Goal: Task Accomplishment & Management: Use online tool/utility

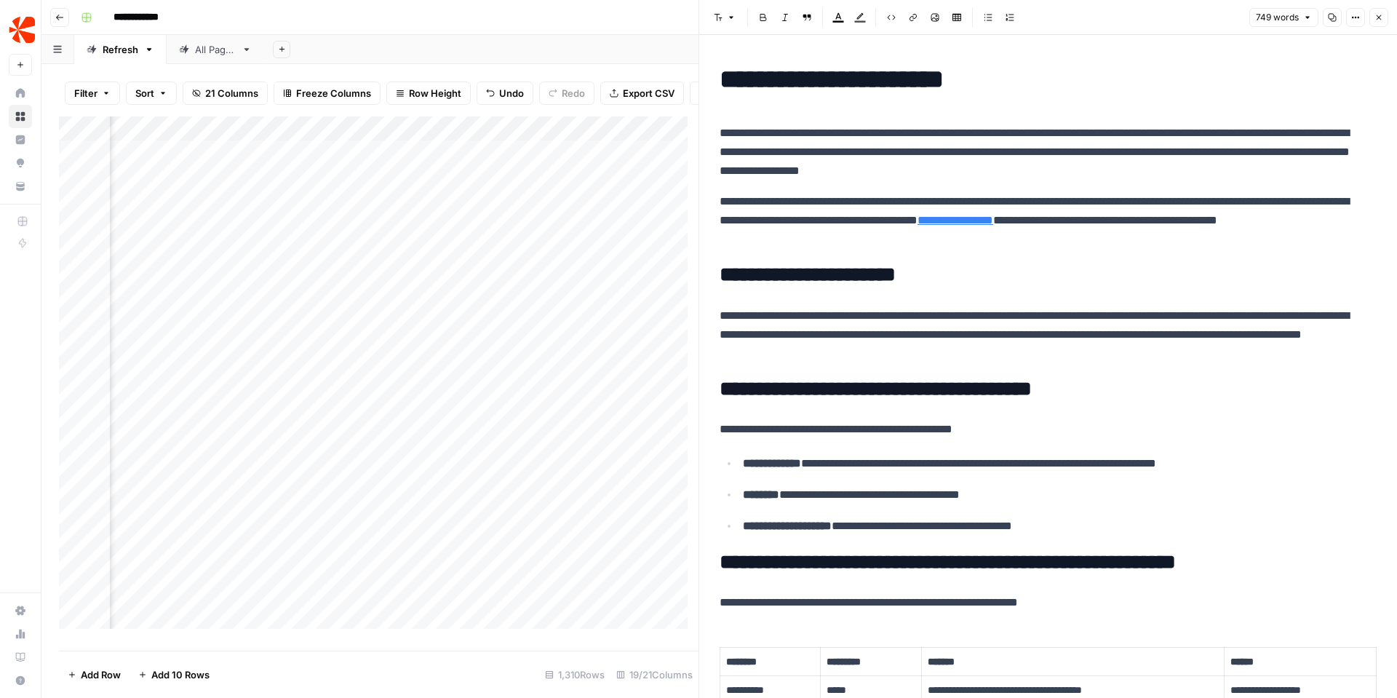
scroll to position [1653, 0]
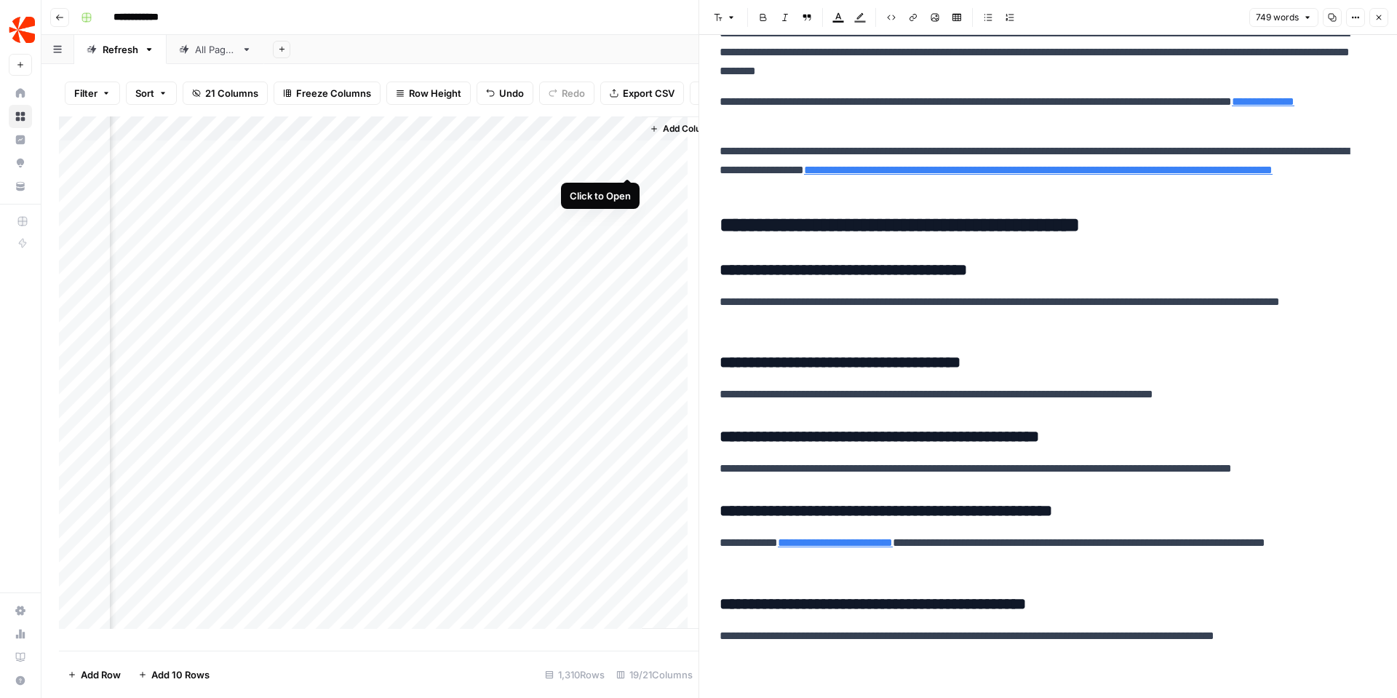
click at [628, 161] on div "Add Column" at bounding box center [378, 377] width 639 height 523
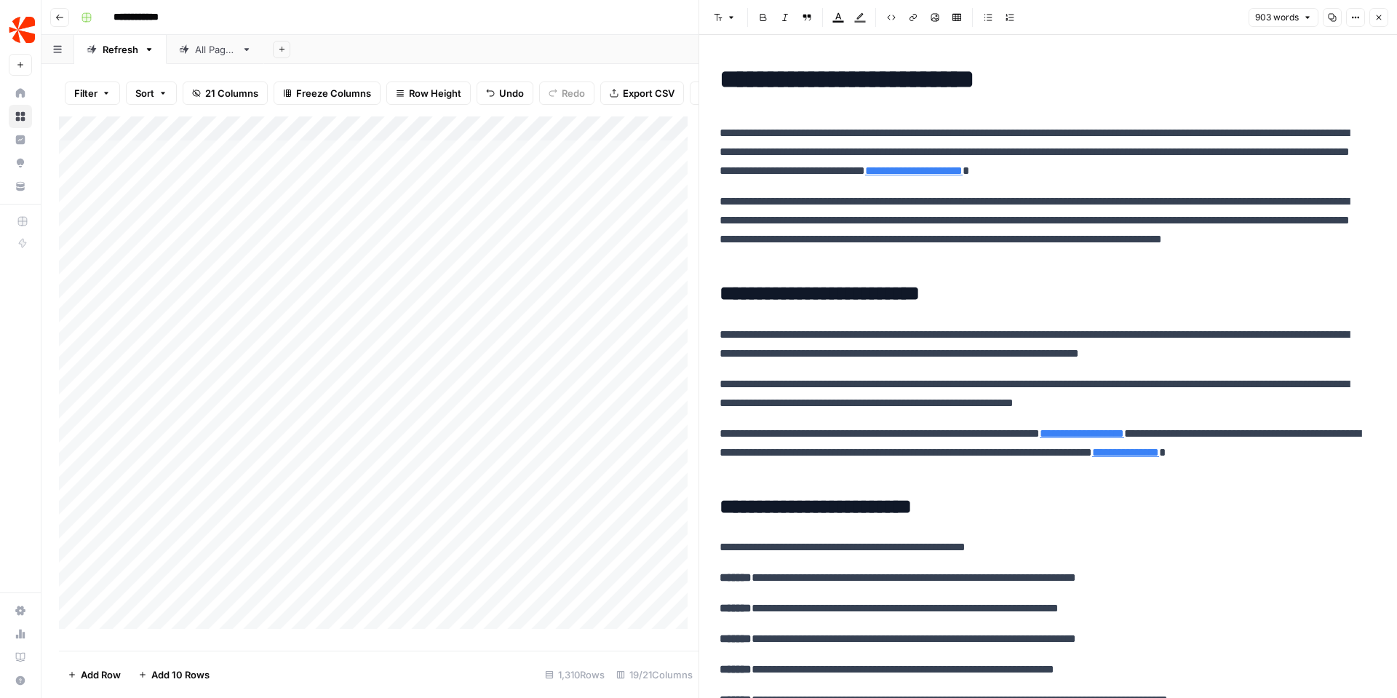
click at [197, 164] on div "Add Column" at bounding box center [378, 377] width 639 height 523
click at [143, 162] on div "Add Column" at bounding box center [378, 377] width 639 height 523
click at [158, 215] on button "Person 1" at bounding box center [156, 219] width 49 height 17
click at [117, 137] on div "Add Column" at bounding box center [378, 377] width 639 height 523
click at [177, 226] on input "Person 1" at bounding box center [226, 227] width 148 height 15
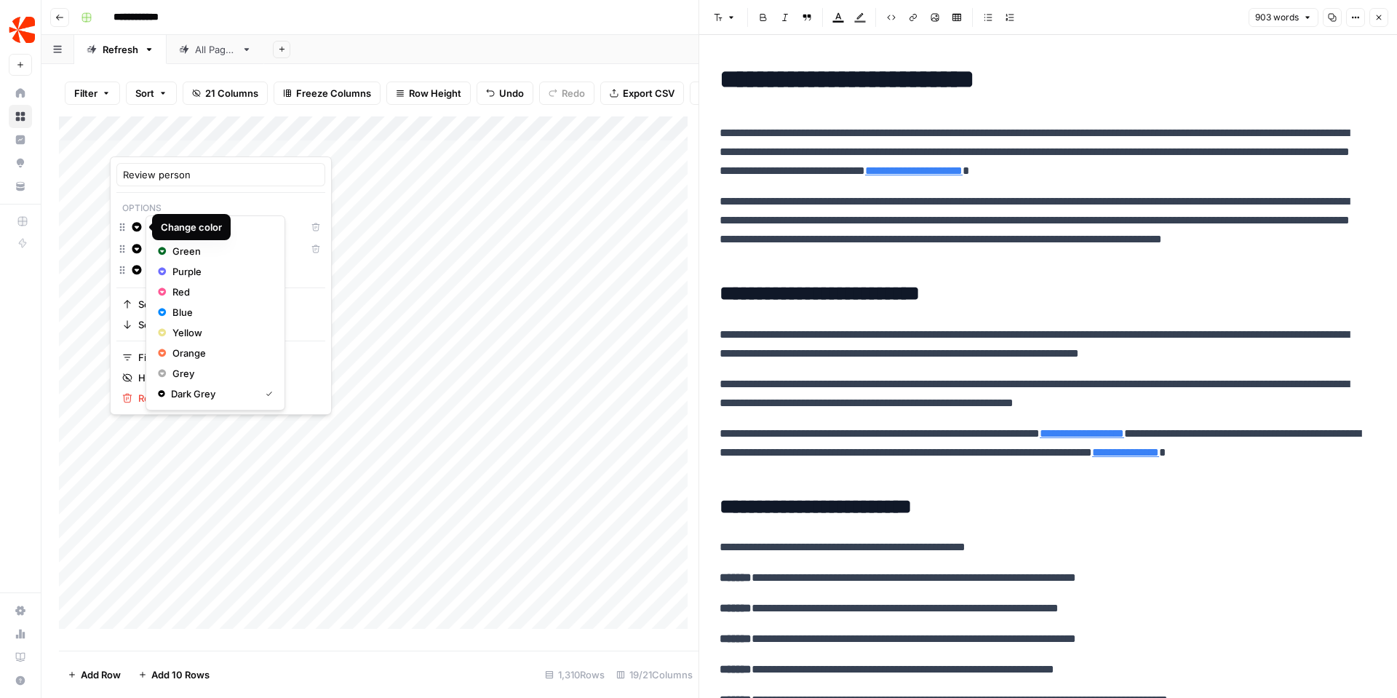
drag, startPoint x: 191, startPoint y: 230, endPoint x: 139, endPoint y: 228, distance: 52.4
click at [139, 228] on div "Change color Person 1 Delete" at bounding box center [220, 229] width 209 height 22
click at [229, 139] on div at bounding box center [176, 141] width 132 height 29
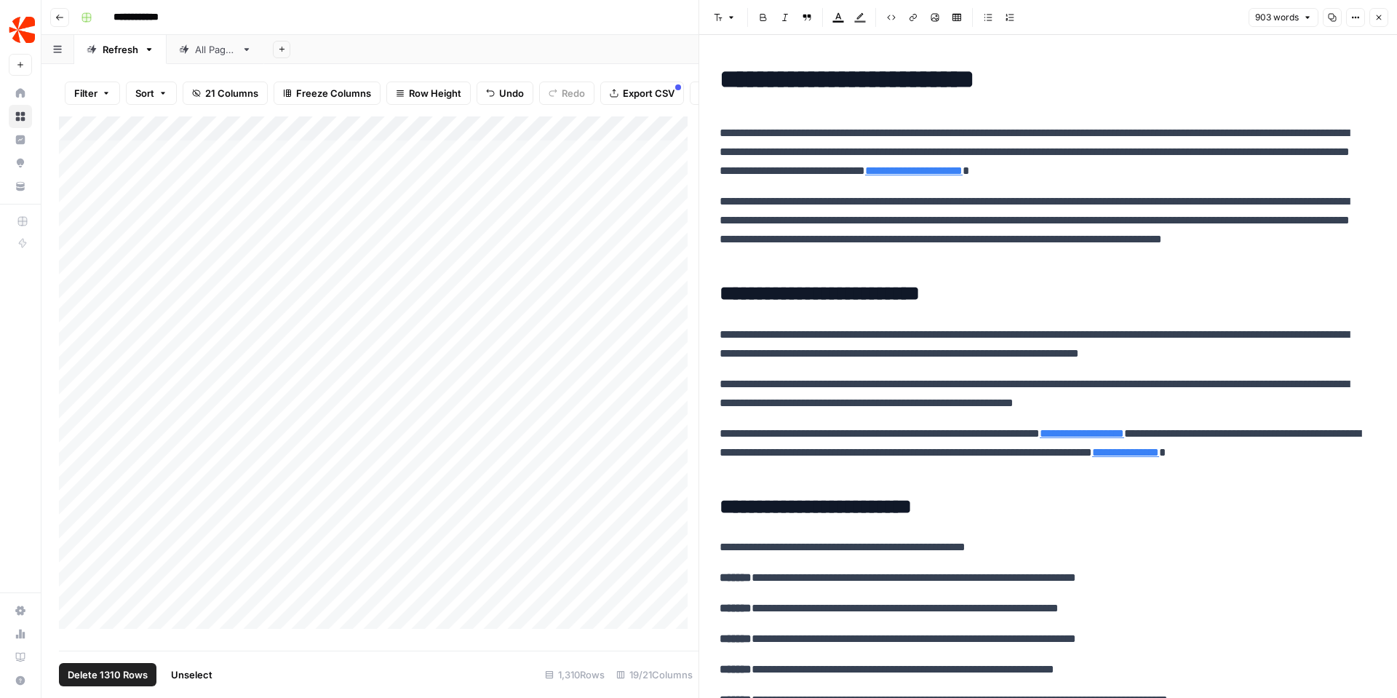
click at [82, 148] on div "Add Column" at bounding box center [378, 377] width 639 height 523
click at [82, 147] on div "Add Column" at bounding box center [378, 377] width 639 height 523
click at [228, 139] on div "Add Column" at bounding box center [378, 377] width 639 height 523
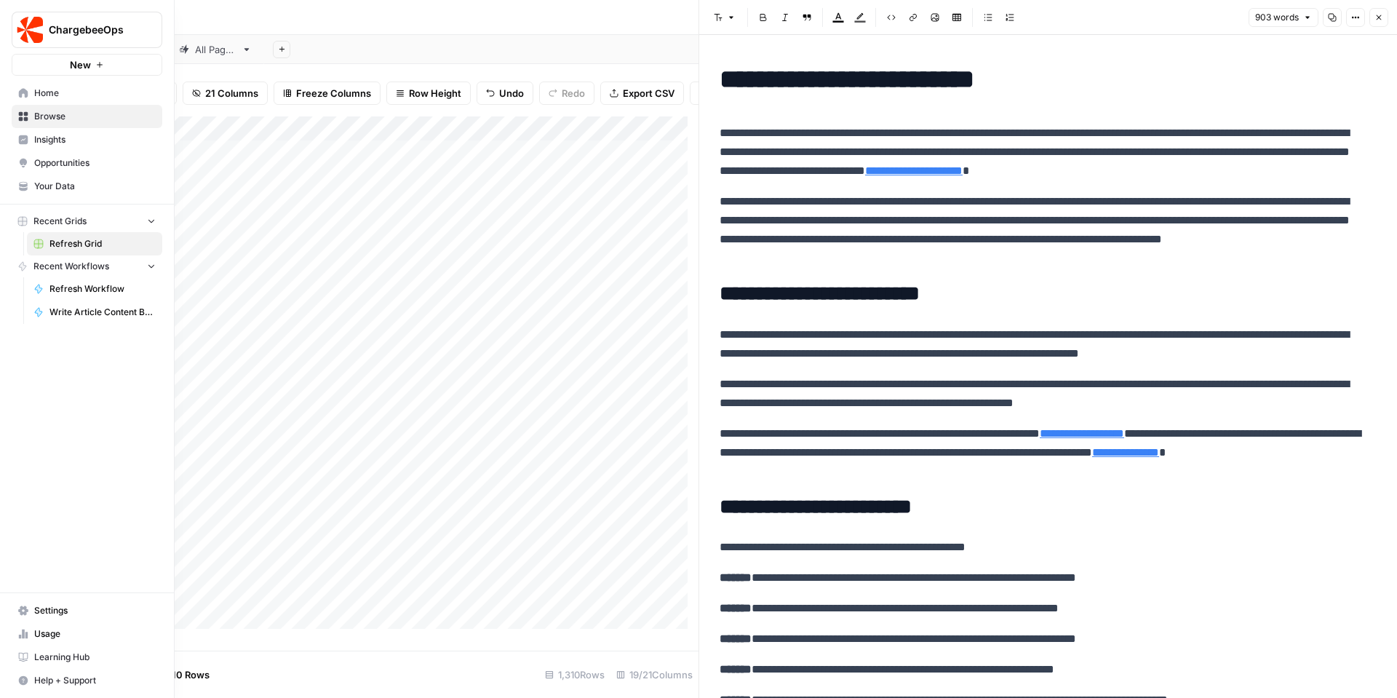
click at [45, 137] on span "Insights" at bounding box center [94, 139] width 121 height 13
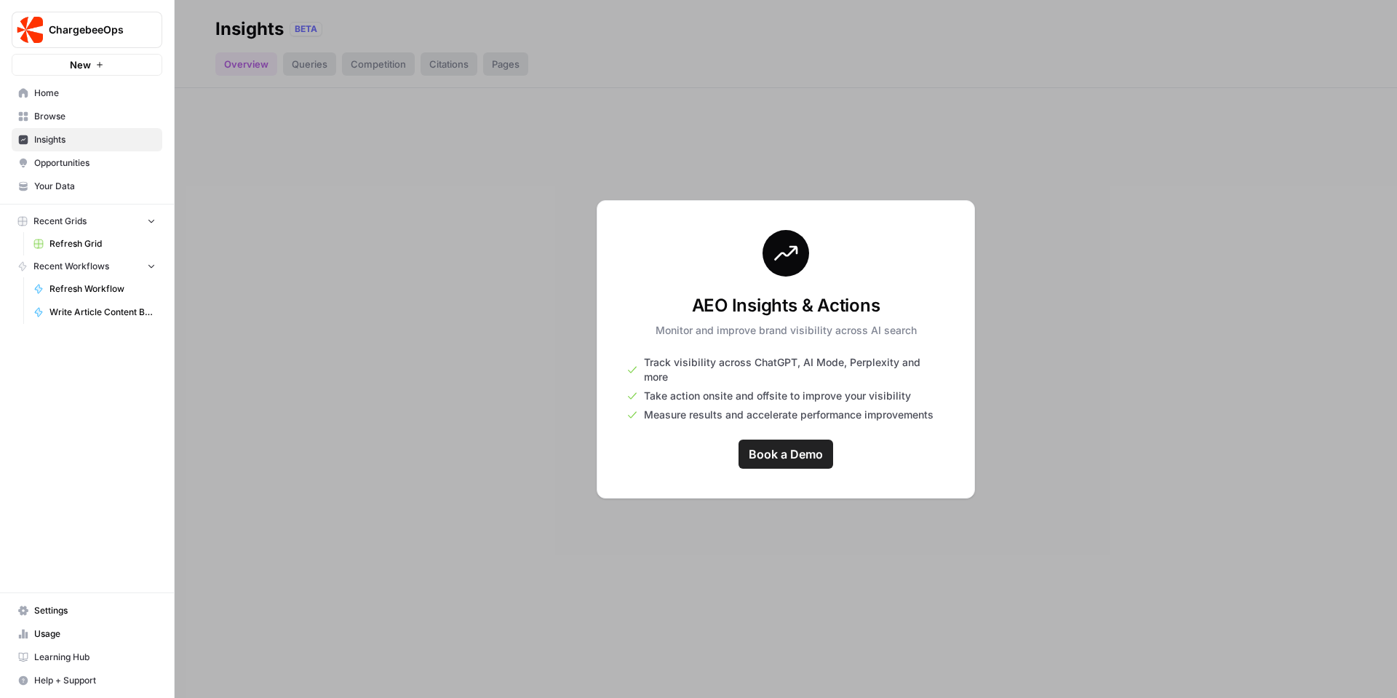
click at [380, 529] on div at bounding box center [786, 349] width 1222 height 698
click at [73, 164] on span "Opportunities" at bounding box center [94, 162] width 121 height 13
click at [76, 159] on span "Opportunities" at bounding box center [94, 162] width 121 height 13
click at [71, 144] on span "Insights" at bounding box center [94, 139] width 121 height 13
click at [69, 162] on span "Opportunities" at bounding box center [94, 162] width 121 height 13
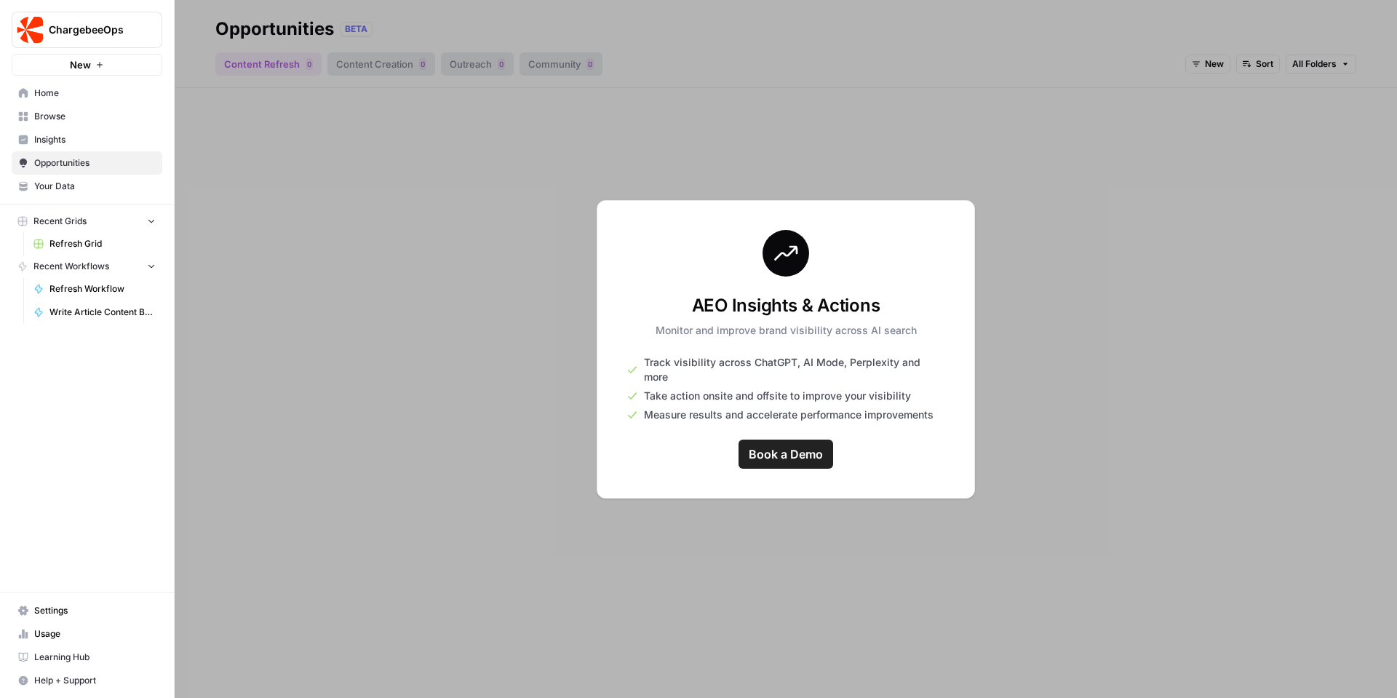
click at [66, 185] on span "Your Data" at bounding box center [94, 186] width 121 height 13
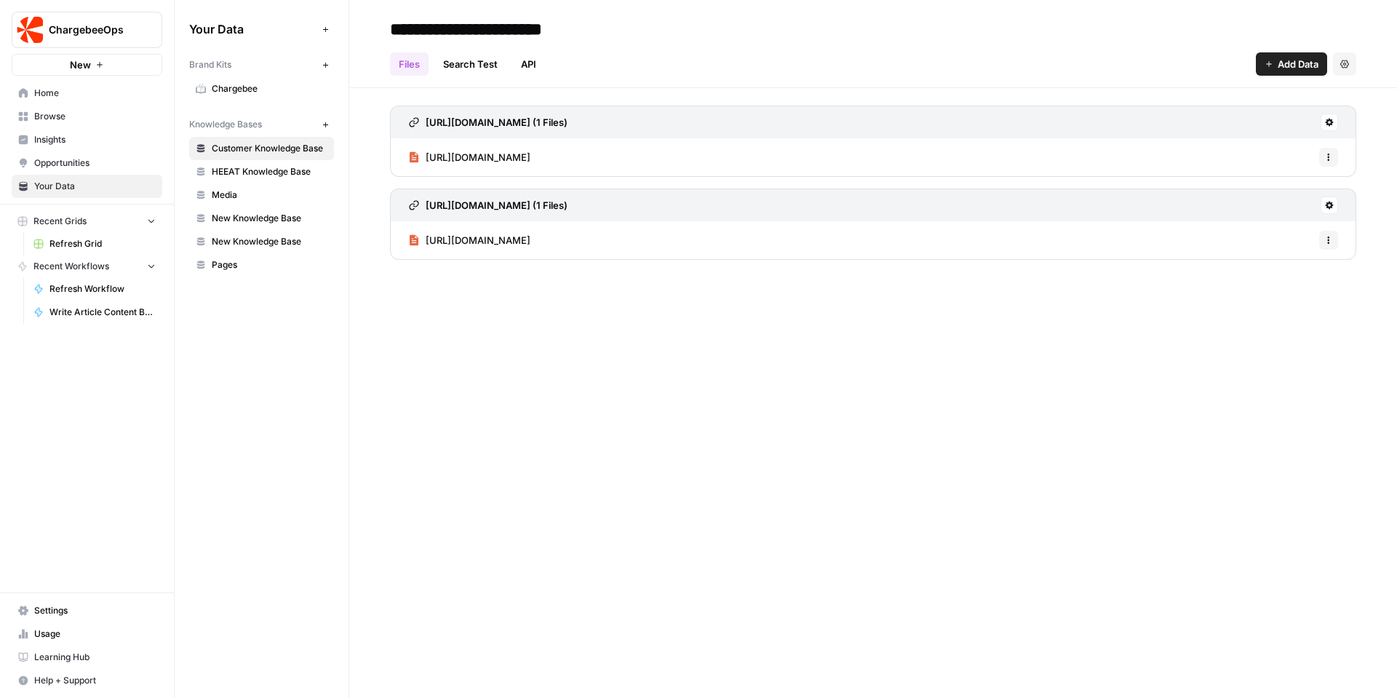
click at [51, 89] on span "Home" at bounding box center [94, 93] width 121 height 13
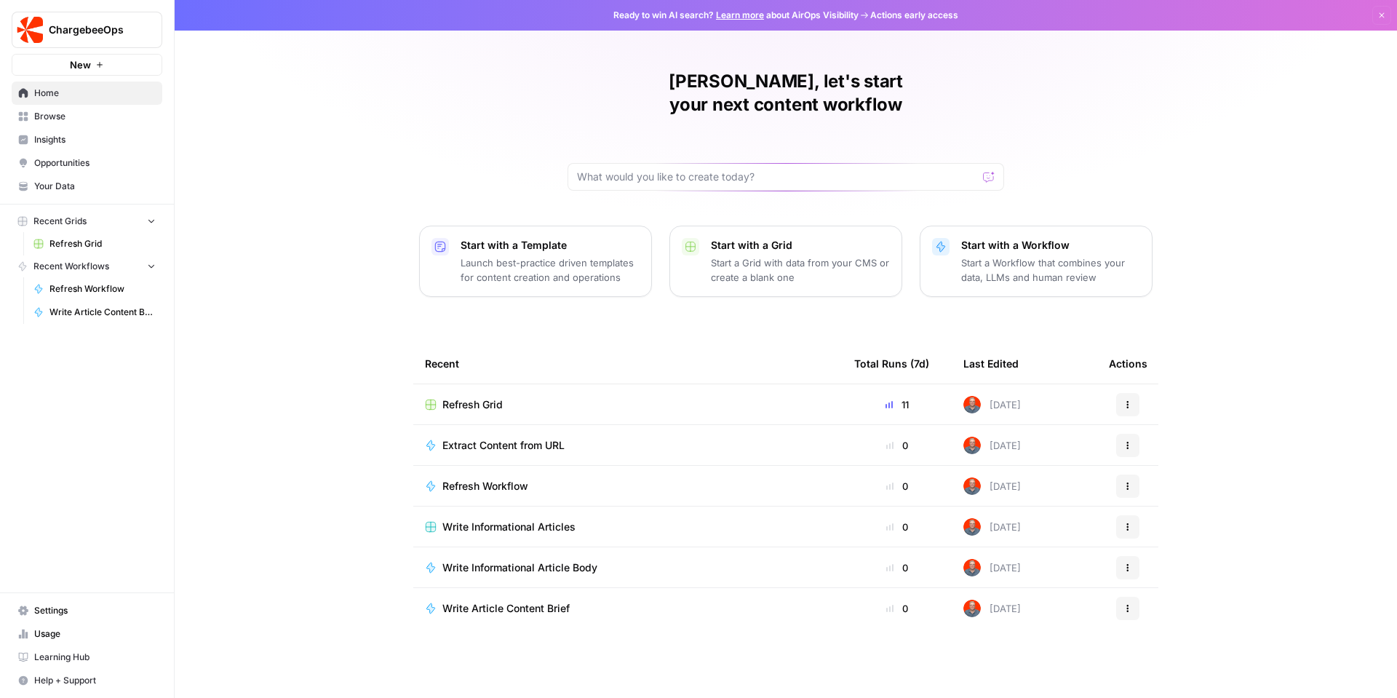
click at [1110, 255] on p "Start a Workflow that combines your data, LLMs and human review" at bounding box center [1050, 269] width 179 height 29
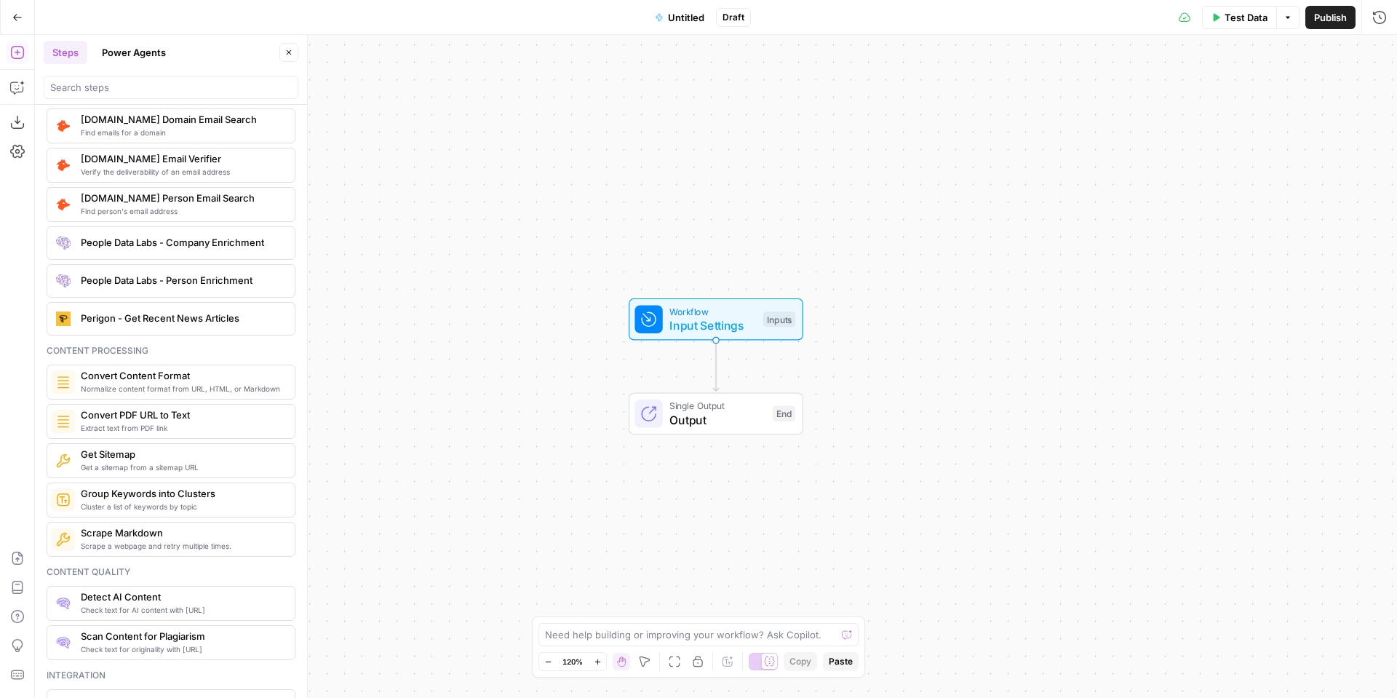
scroll to position [2136, 0]
